Goal: Information Seeking & Learning: Compare options

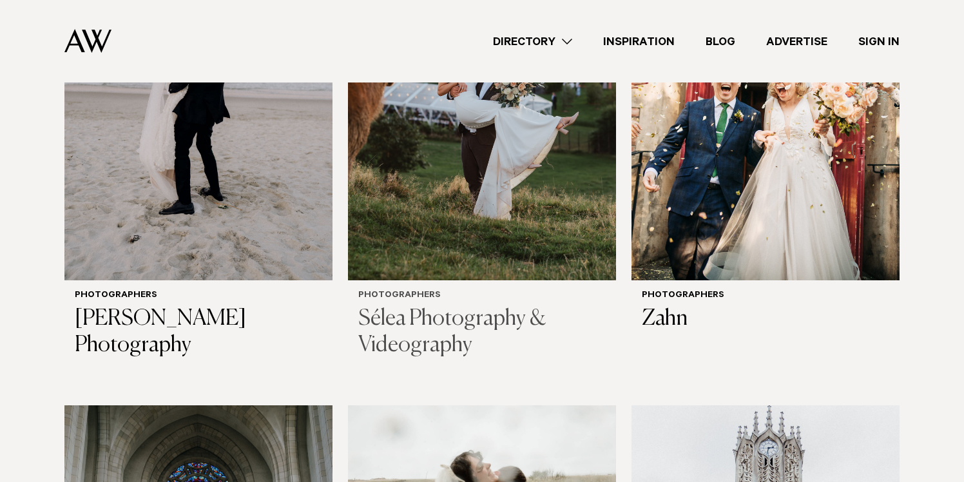
scroll to position [729, 0]
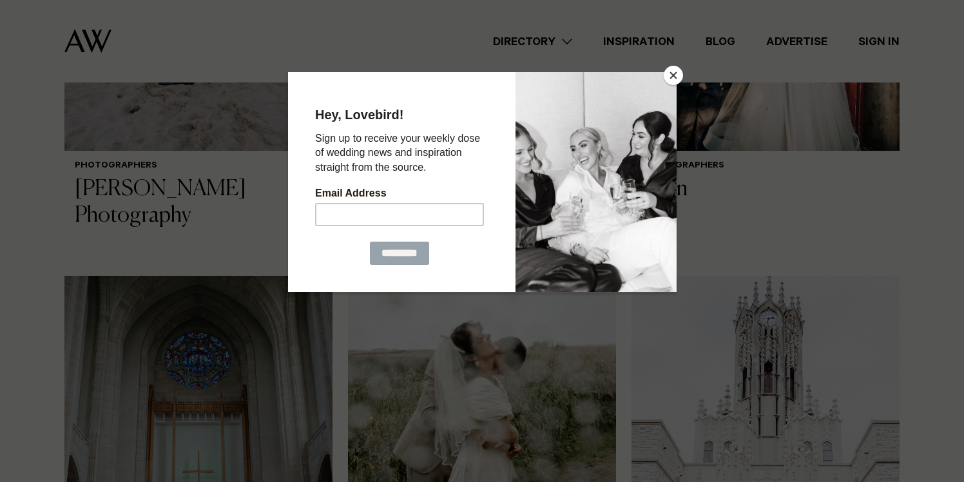
click at [681, 79] on button "Close" at bounding box center [673, 75] width 19 height 19
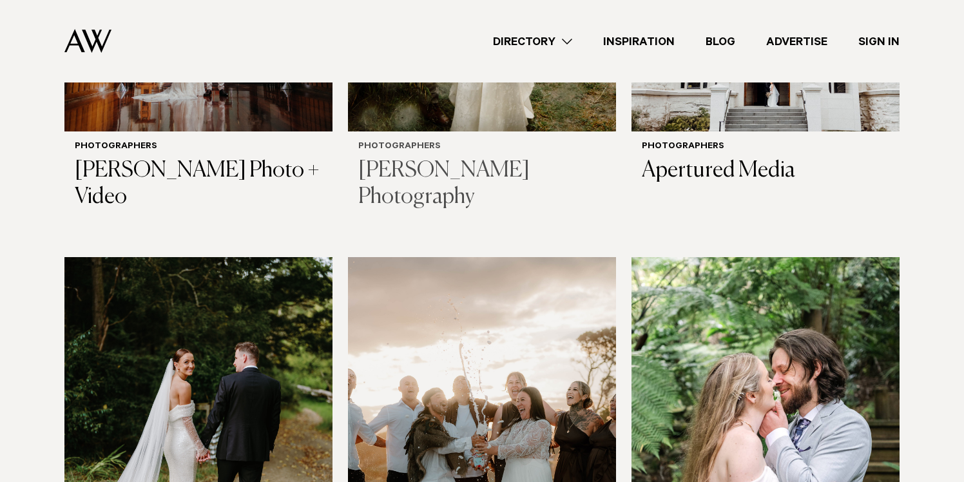
scroll to position [1376, 0]
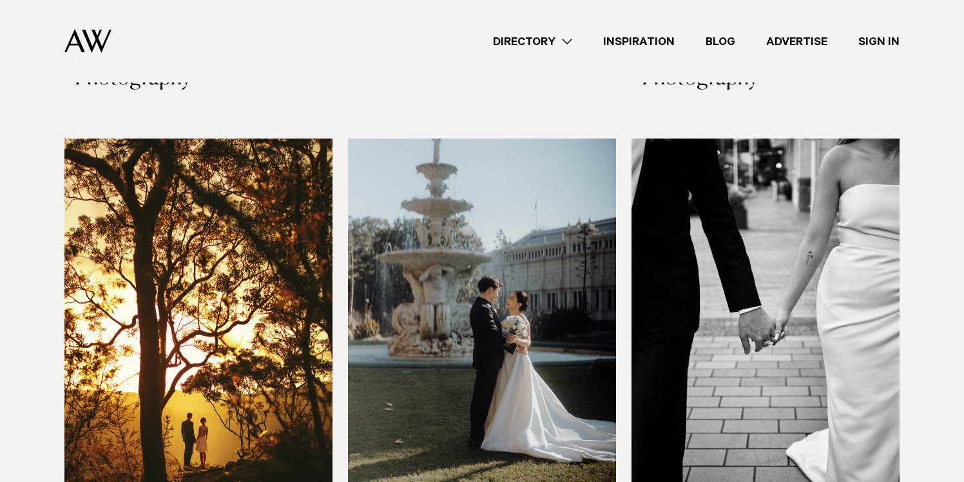
scroll to position [1841, 0]
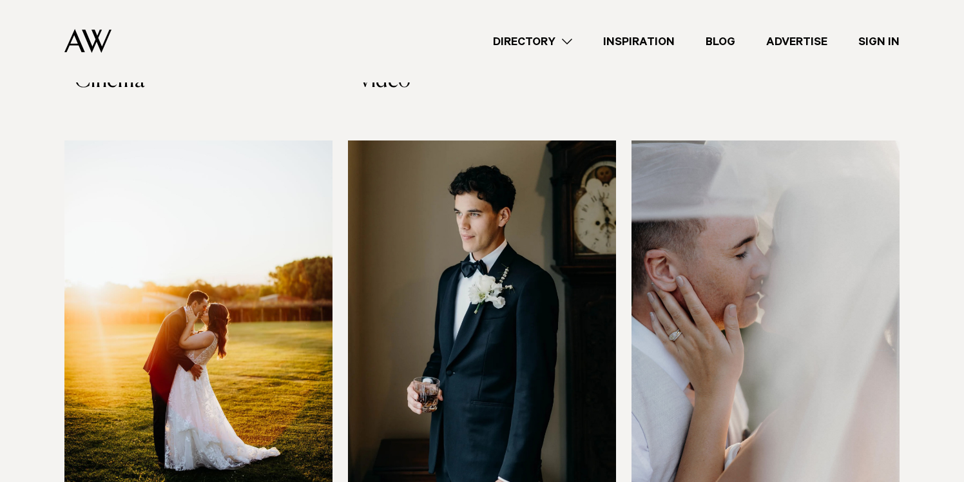
scroll to position [2290, 0]
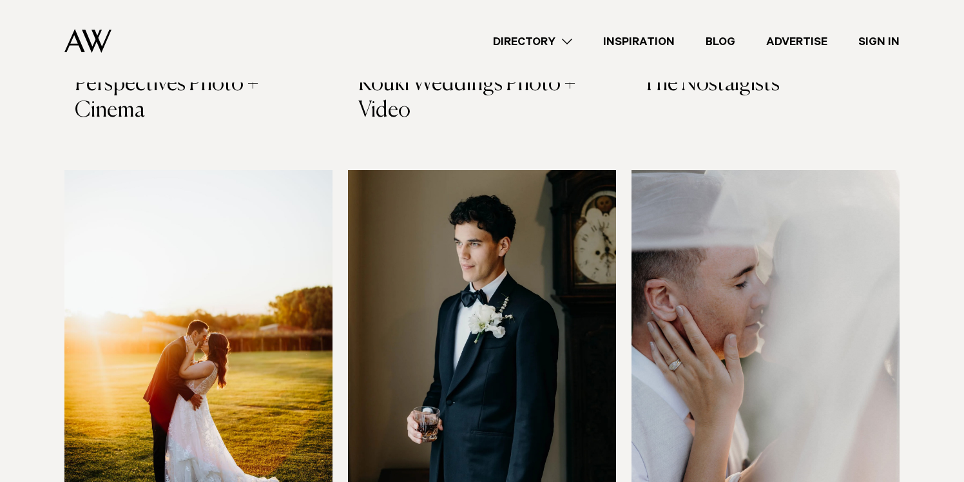
click at [562, 391] on img at bounding box center [482, 350] width 268 height 360
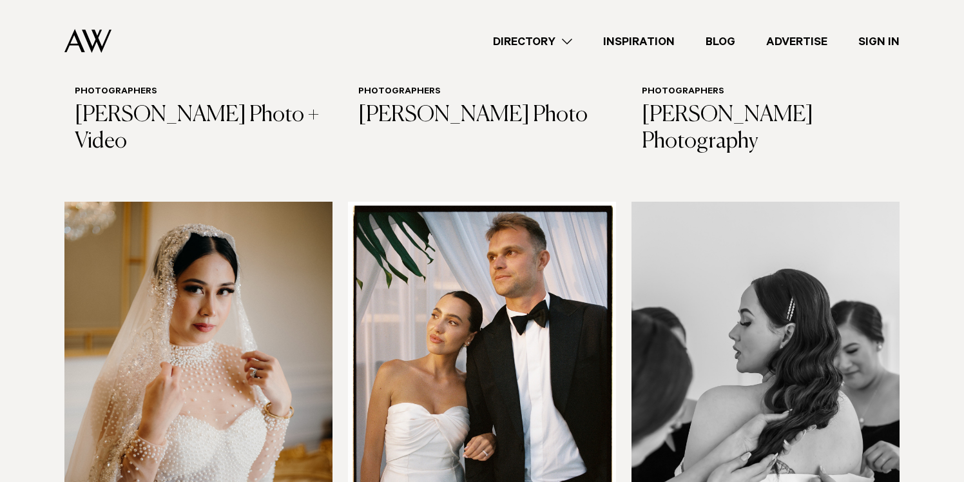
scroll to position [2747, 0]
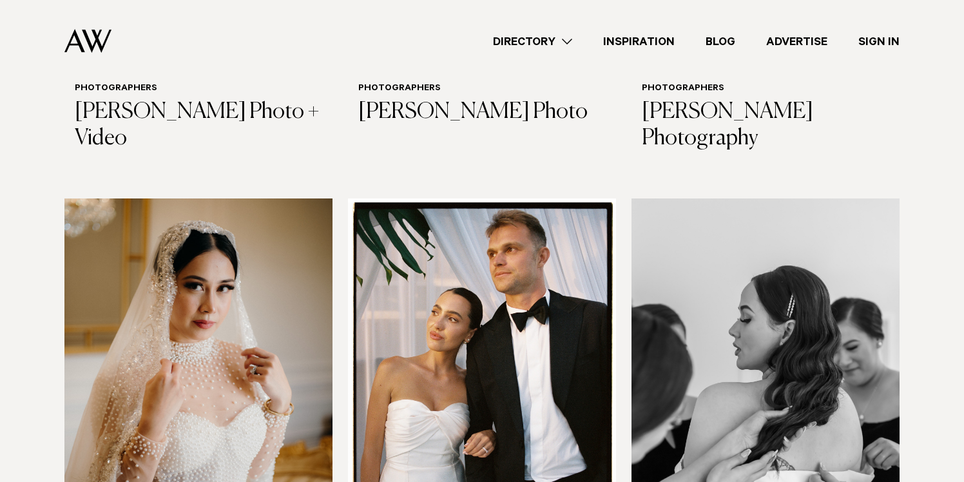
click at [578, 331] on img at bounding box center [482, 379] width 268 height 360
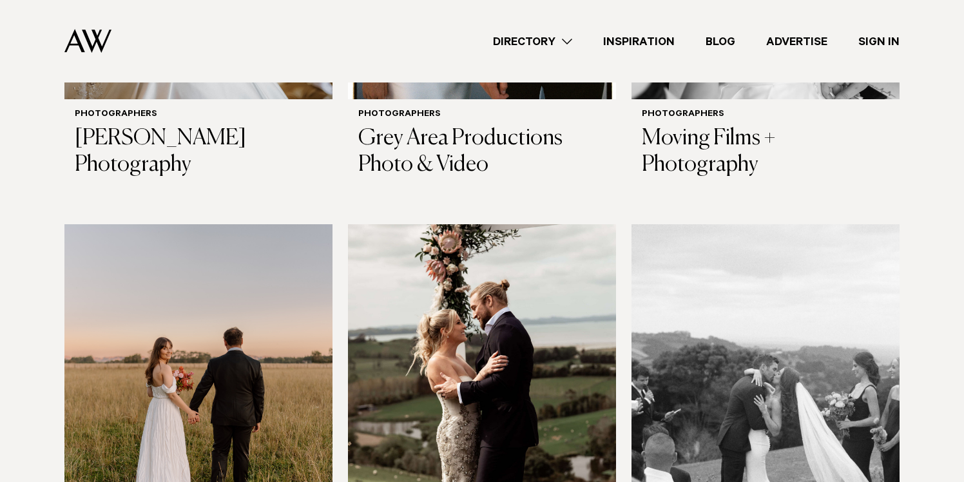
scroll to position [3219, 0]
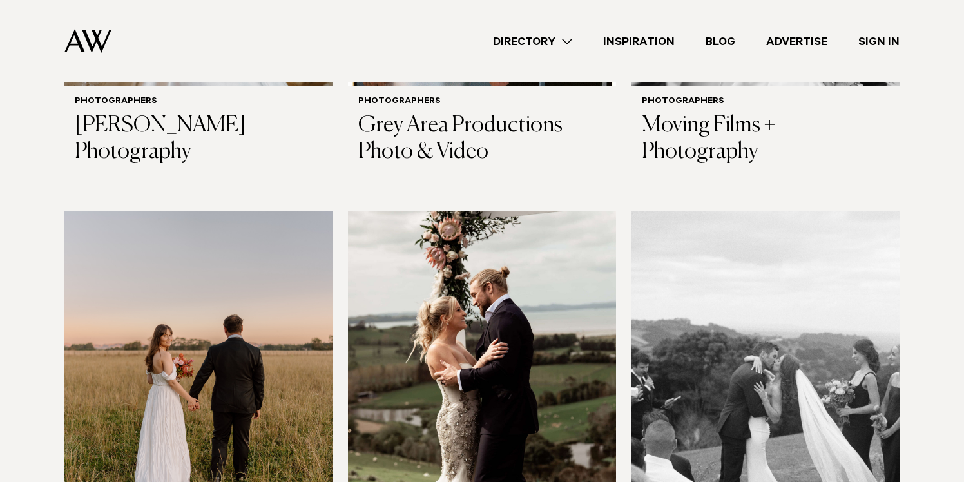
click at [825, 242] on img at bounding box center [766, 391] width 268 height 360
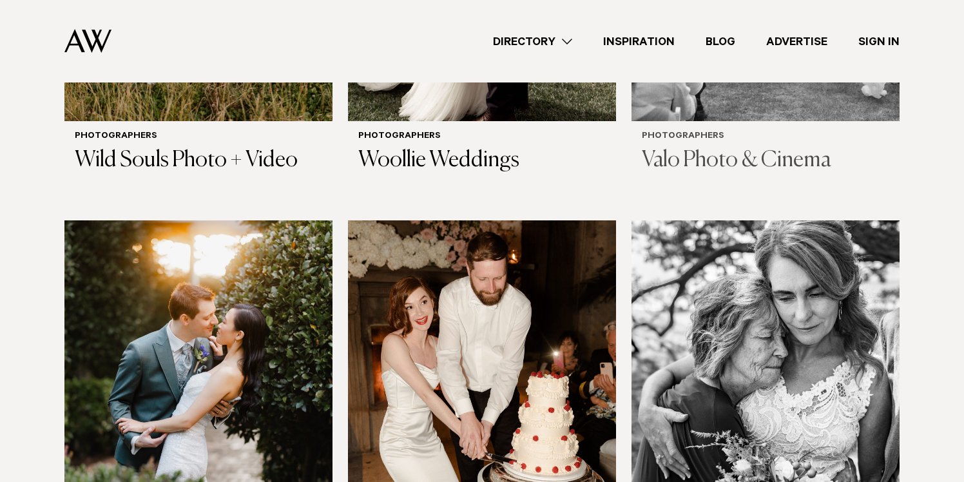
scroll to position [3682, 0]
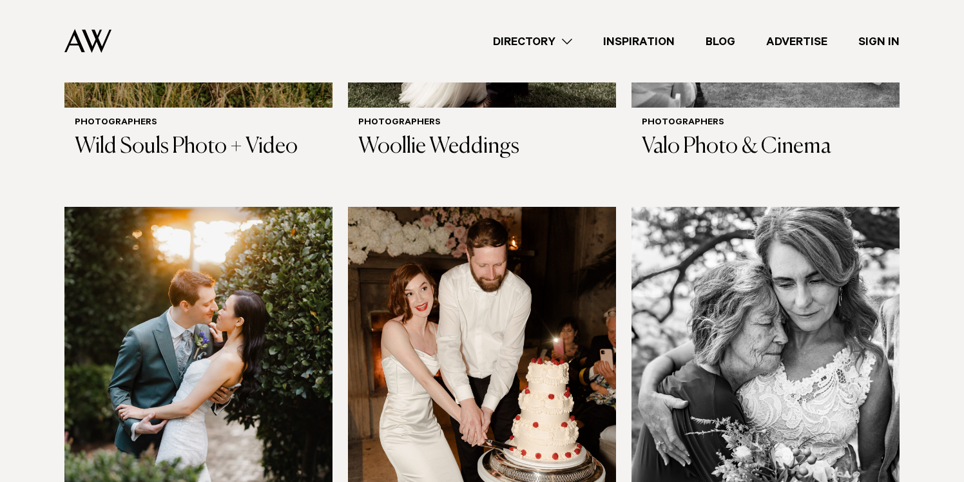
click at [509, 293] on img at bounding box center [482, 387] width 268 height 360
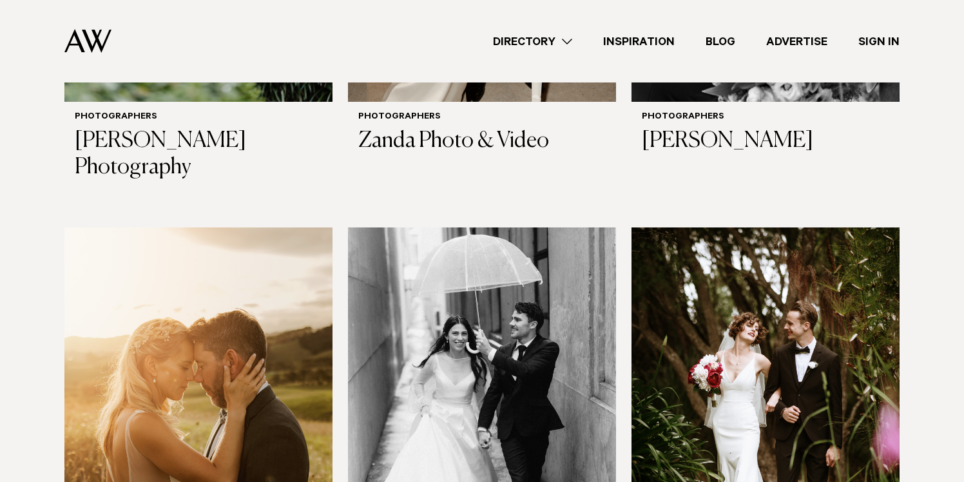
scroll to position [4152, 0]
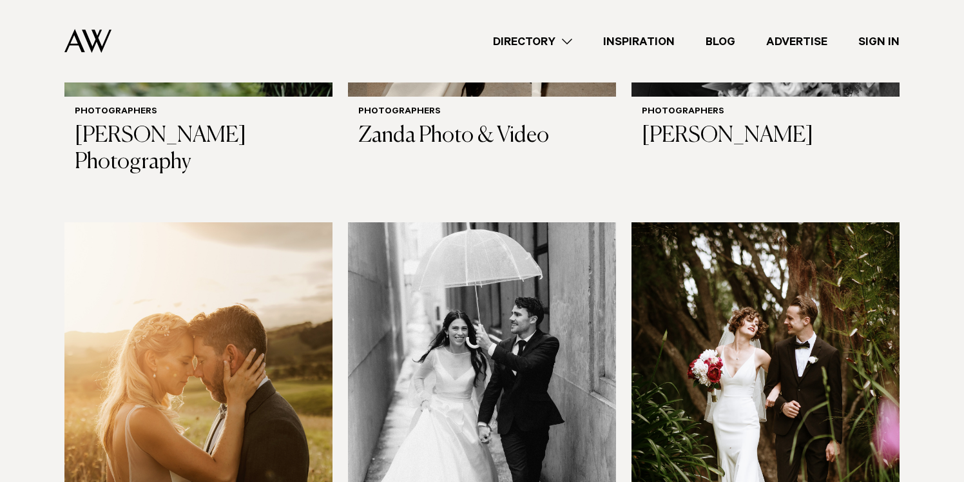
click at [563, 313] on img at bounding box center [482, 402] width 268 height 360
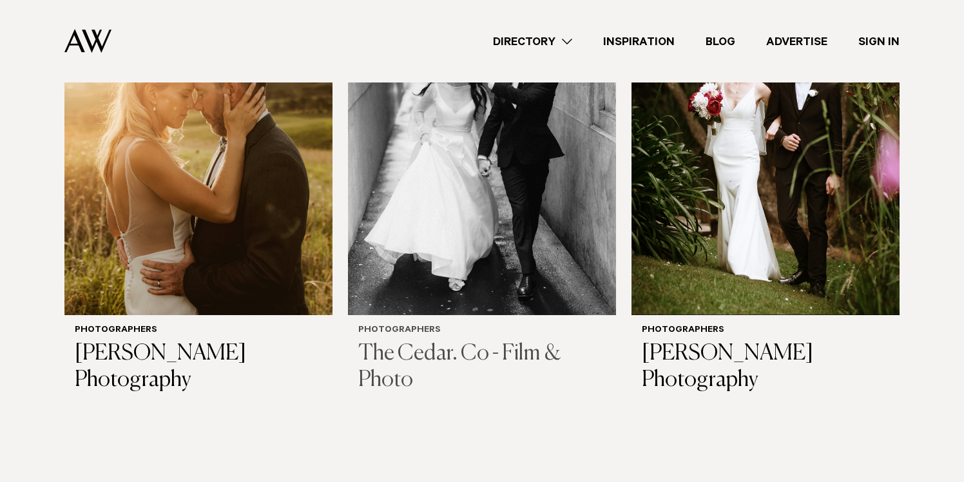
scroll to position [4323, 0]
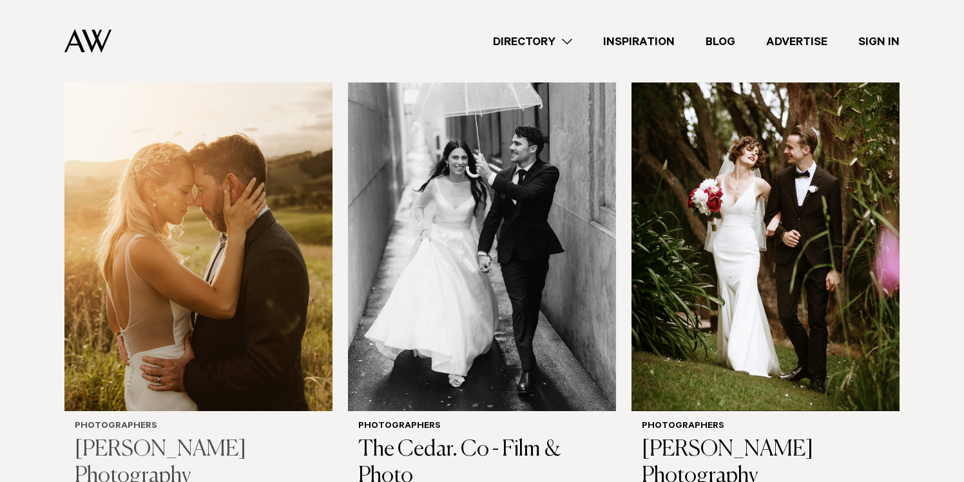
click at [228, 228] on img at bounding box center [198, 232] width 268 height 360
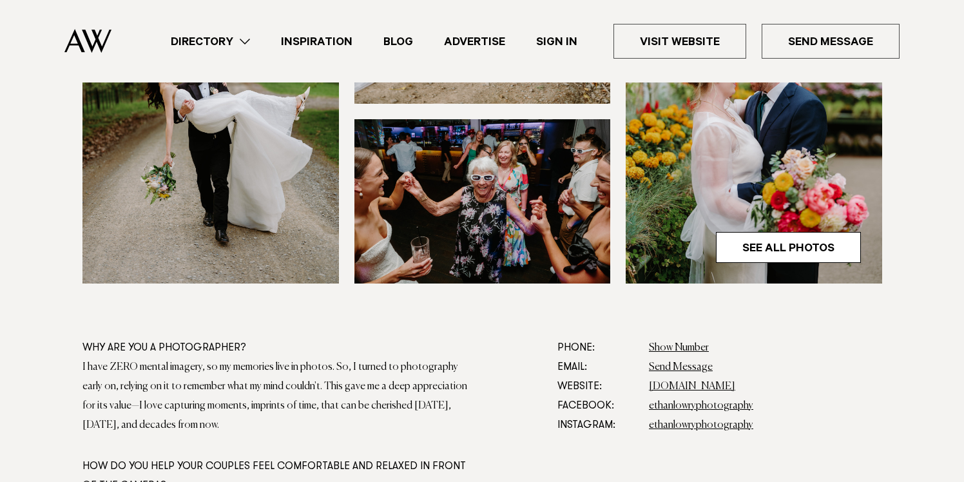
scroll to position [785, 0]
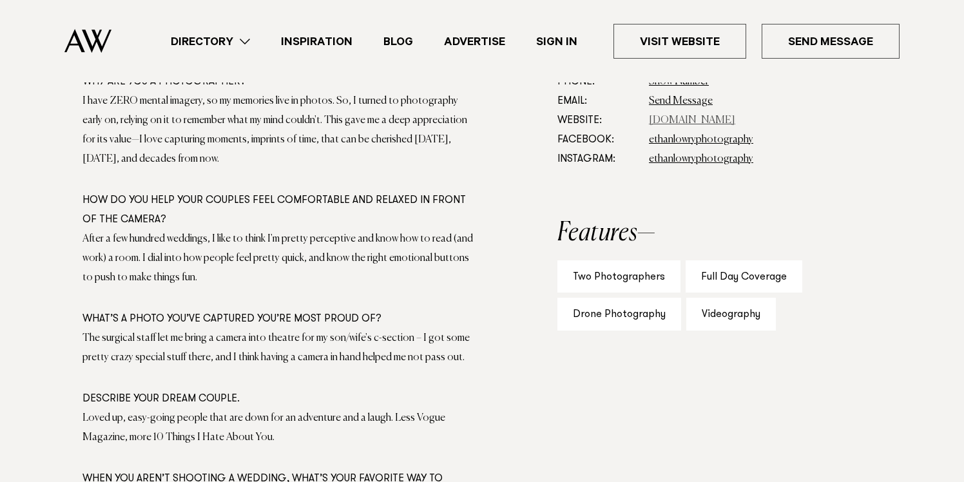
click at [719, 120] on link "www.ethanlowryphotography.com" at bounding box center [692, 120] width 86 height 10
click at [720, 157] on link "ethanlowryphotography" at bounding box center [701, 159] width 104 height 10
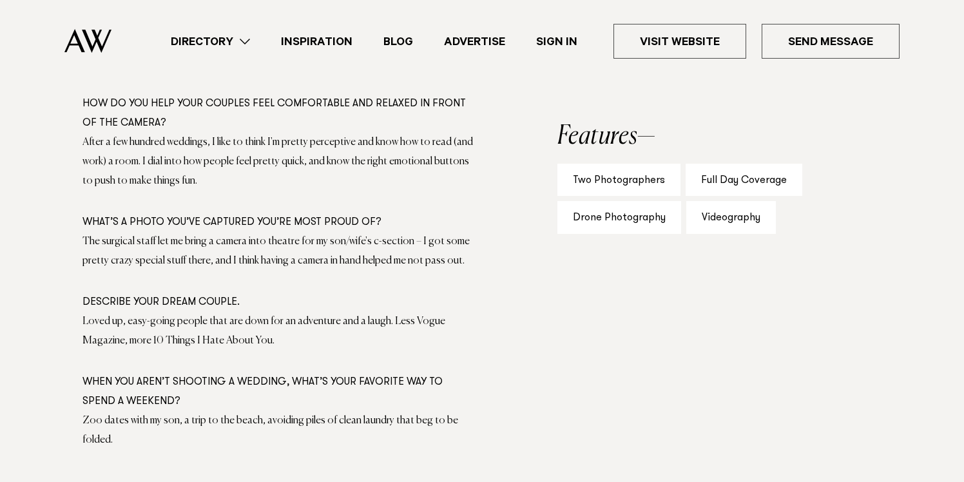
scroll to position [1344, 0]
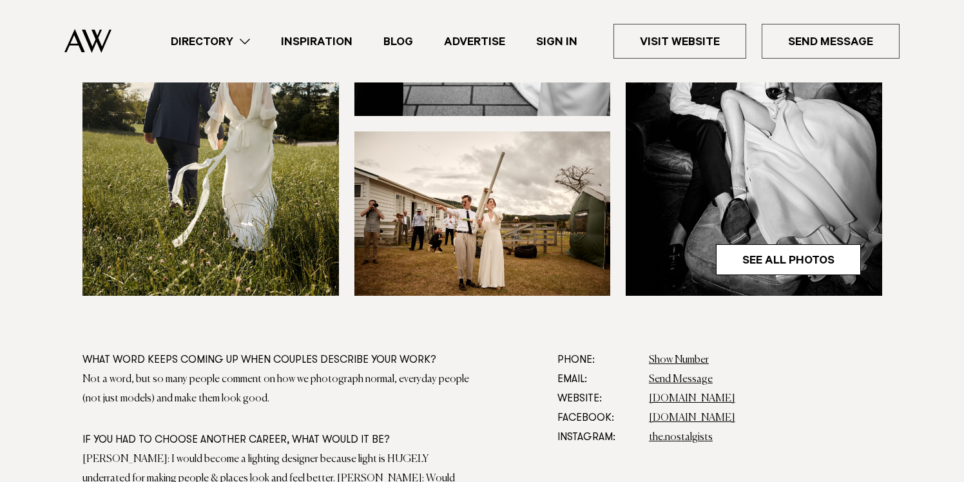
scroll to position [670, 0]
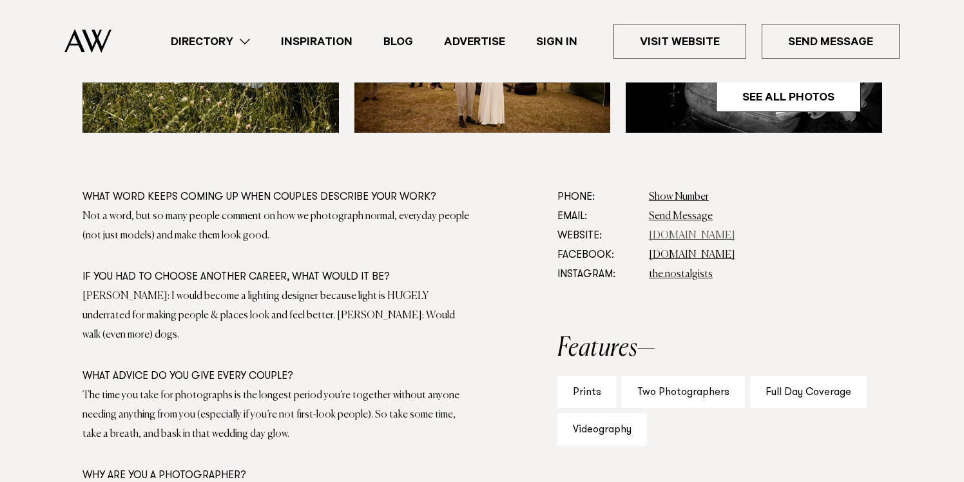
click at [714, 235] on link "[DOMAIN_NAME]" at bounding box center [692, 236] width 86 height 10
click at [693, 272] on link "the.nostalgists" at bounding box center [681, 274] width 64 height 10
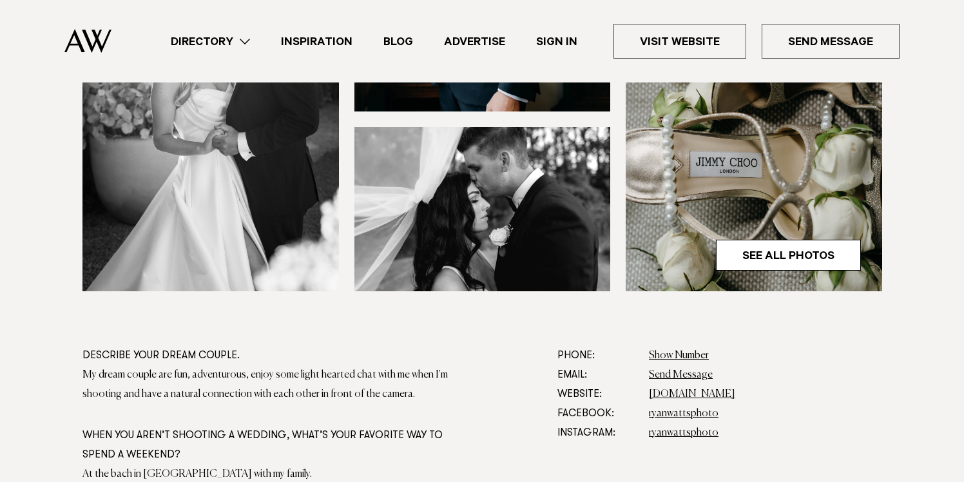
scroll to position [541, 0]
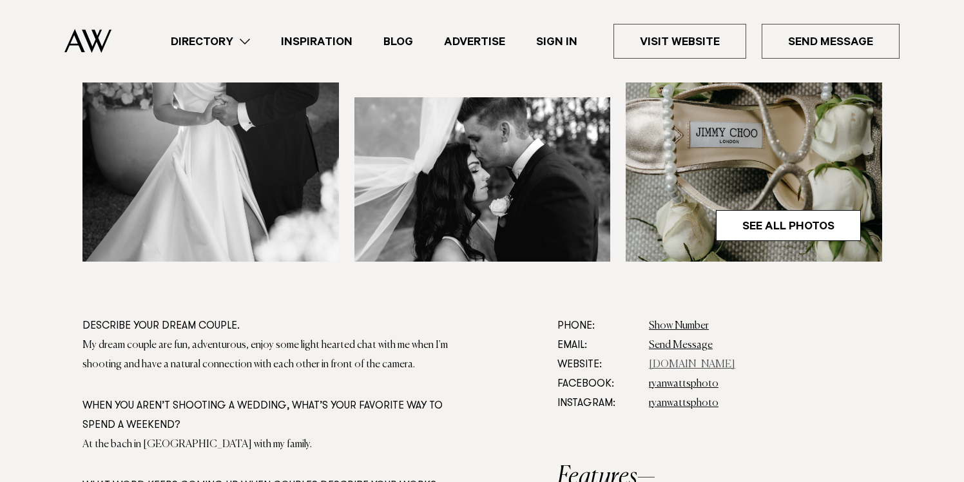
click at [711, 366] on link "www.ryanwattsphoto.com" at bounding box center [692, 365] width 86 height 10
click at [683, 401] on link "ryanwattsphoto" at bounding box center [684, 403] width 70 height 10
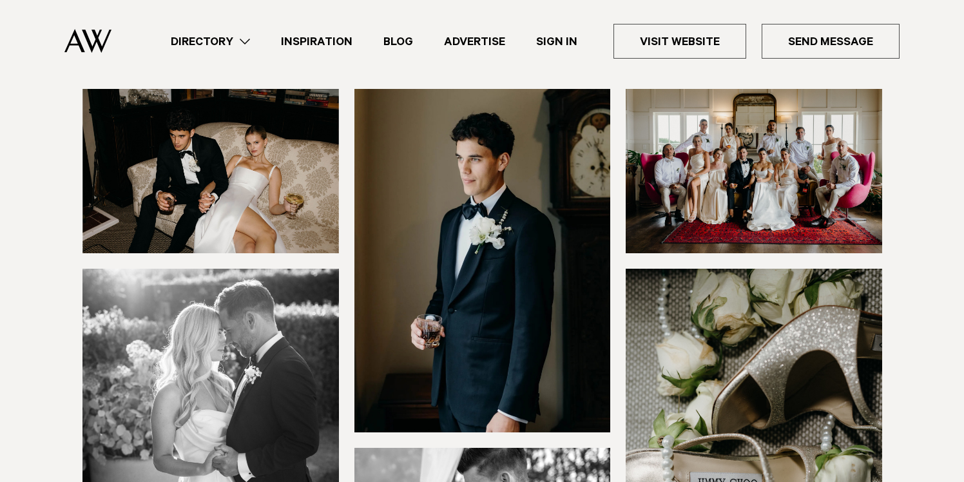
scroll to position [279, 0]
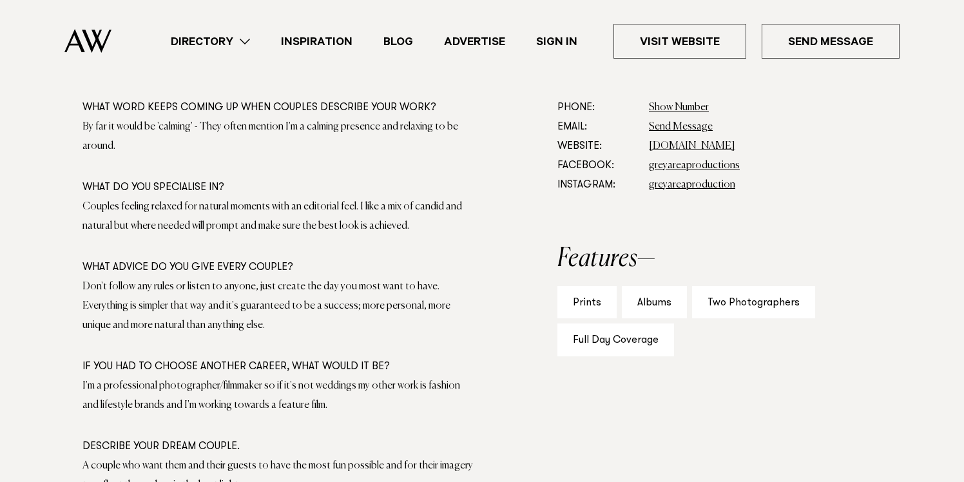
scroll to position [712, 0]
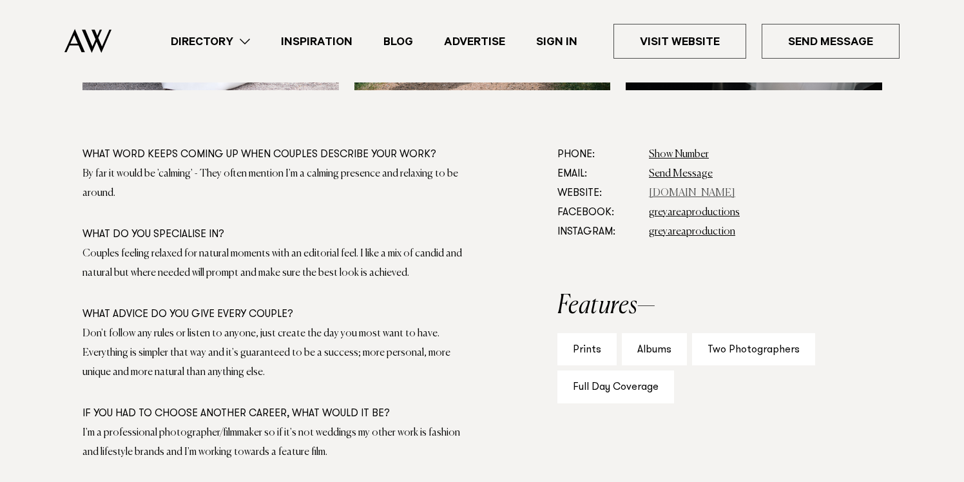
click at [671, 193] on link "www.greyareaproductions.com" at bounding box center [692, 193] width 86 height 10
click at [665, 232] on link "greyareaproduction" at bounding box center [692, 232] width 86 height 10
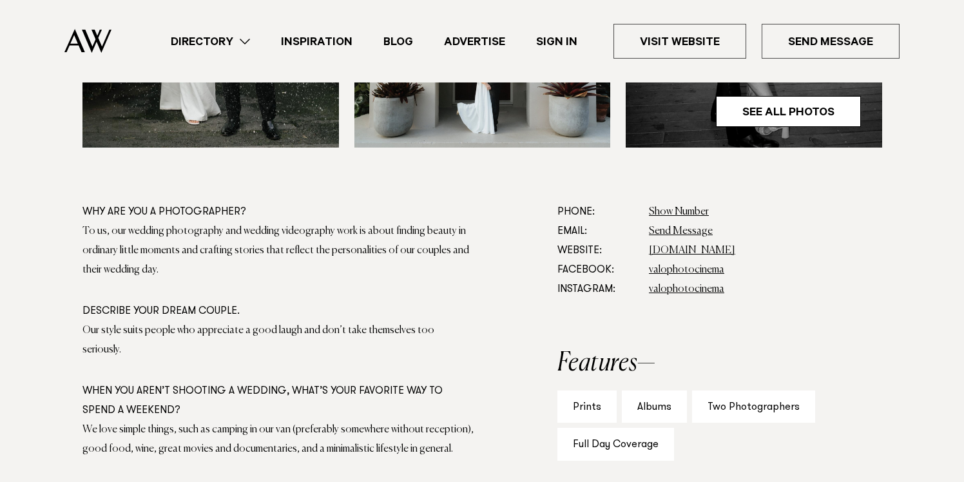
scroll to position [542, 0]
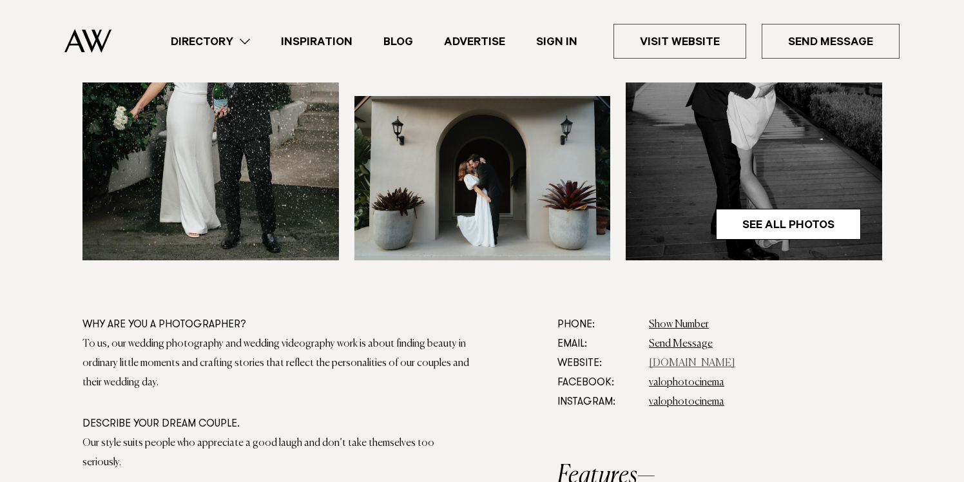
click at [687, 364] on link "www.valo.co.nz" at bounding box center [692, 363] width 86 height 10
click at [685, 403] on link "valophotocinema" at bounding box center [686, 402] width 75 height 10
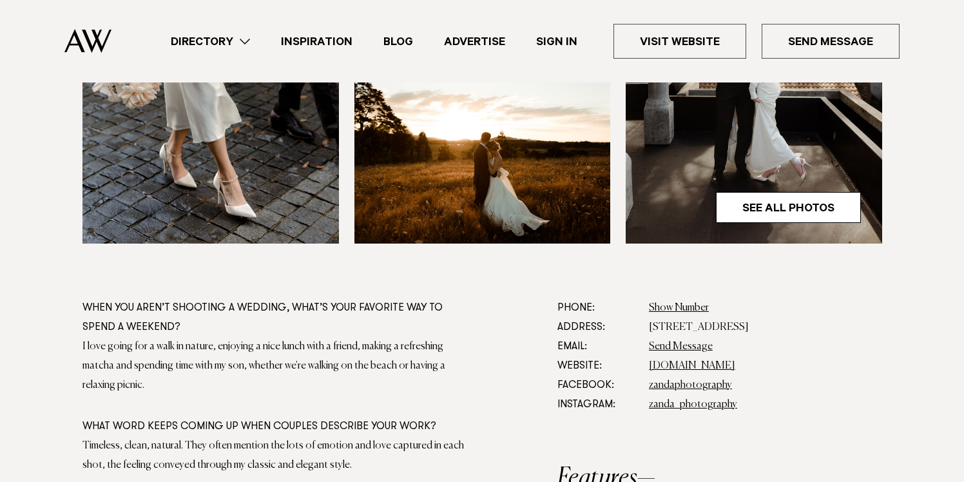
scroll to position [680, 0]
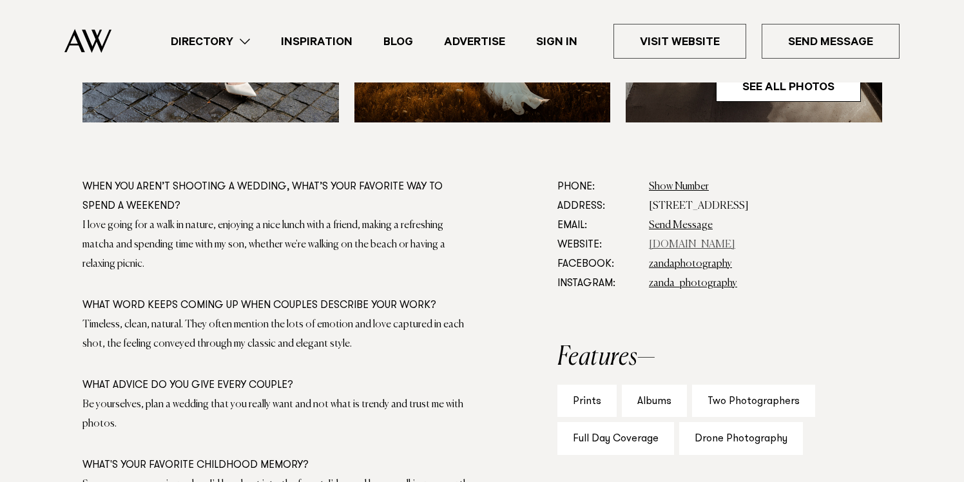
click at [710, 243] on link "[DOMAIN_NAME]" at bounding box center [692, 245] width 86 height 10
click at [701, 280] on link "zanda_photography" at bounding box center [693, 284] width 88 height 10
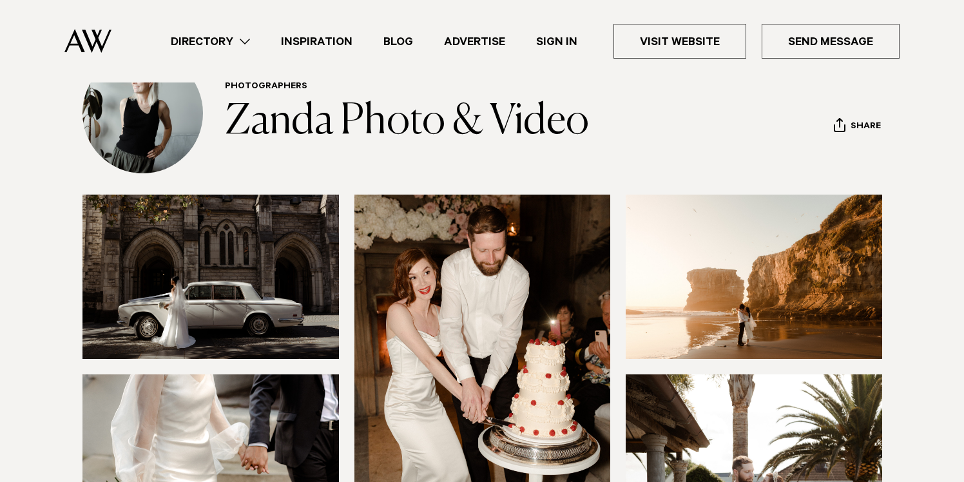
scroll to position [69, 0]
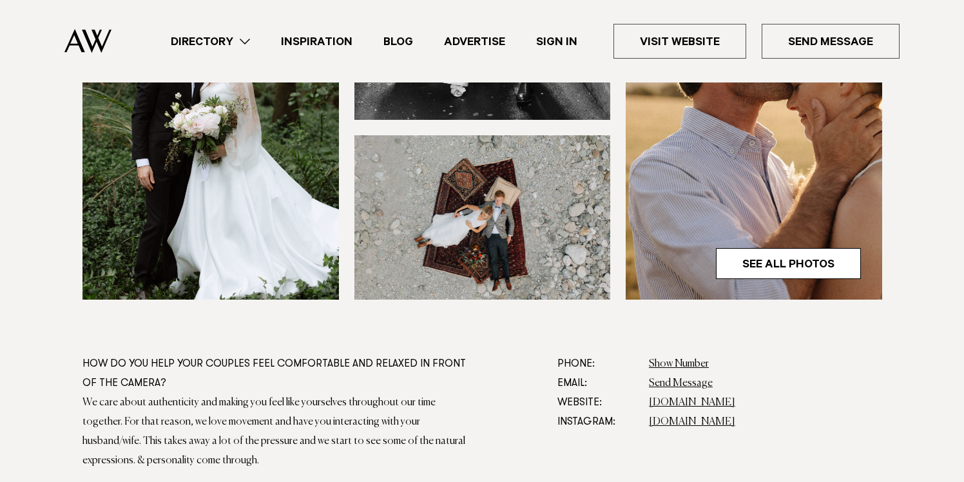
scroll to position [556, 0]
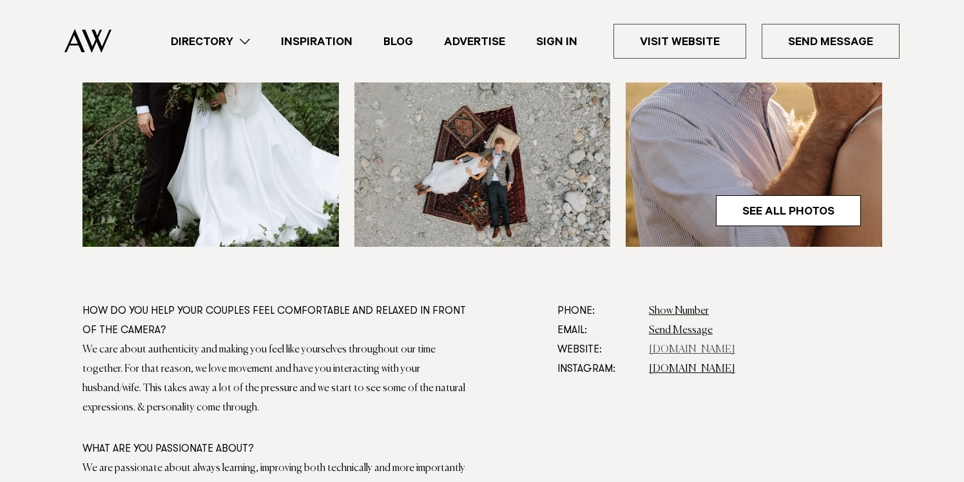
click at [690, 351] on link "thecedarweddings.co" at bounding box center [692, 350] width 86 height 10
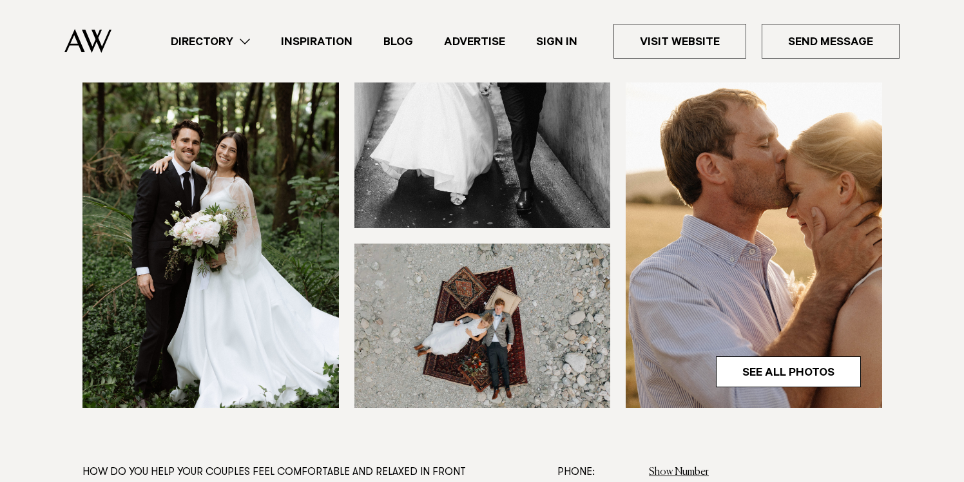
scroll to position [398, 0]
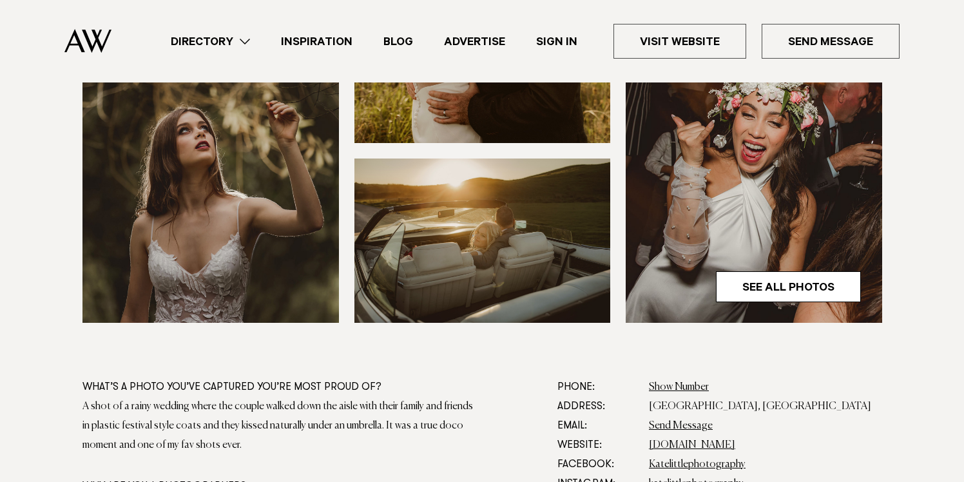
scroll to position [514, 0]
